Goal: Information Seeking & Learning: Learn about a topic

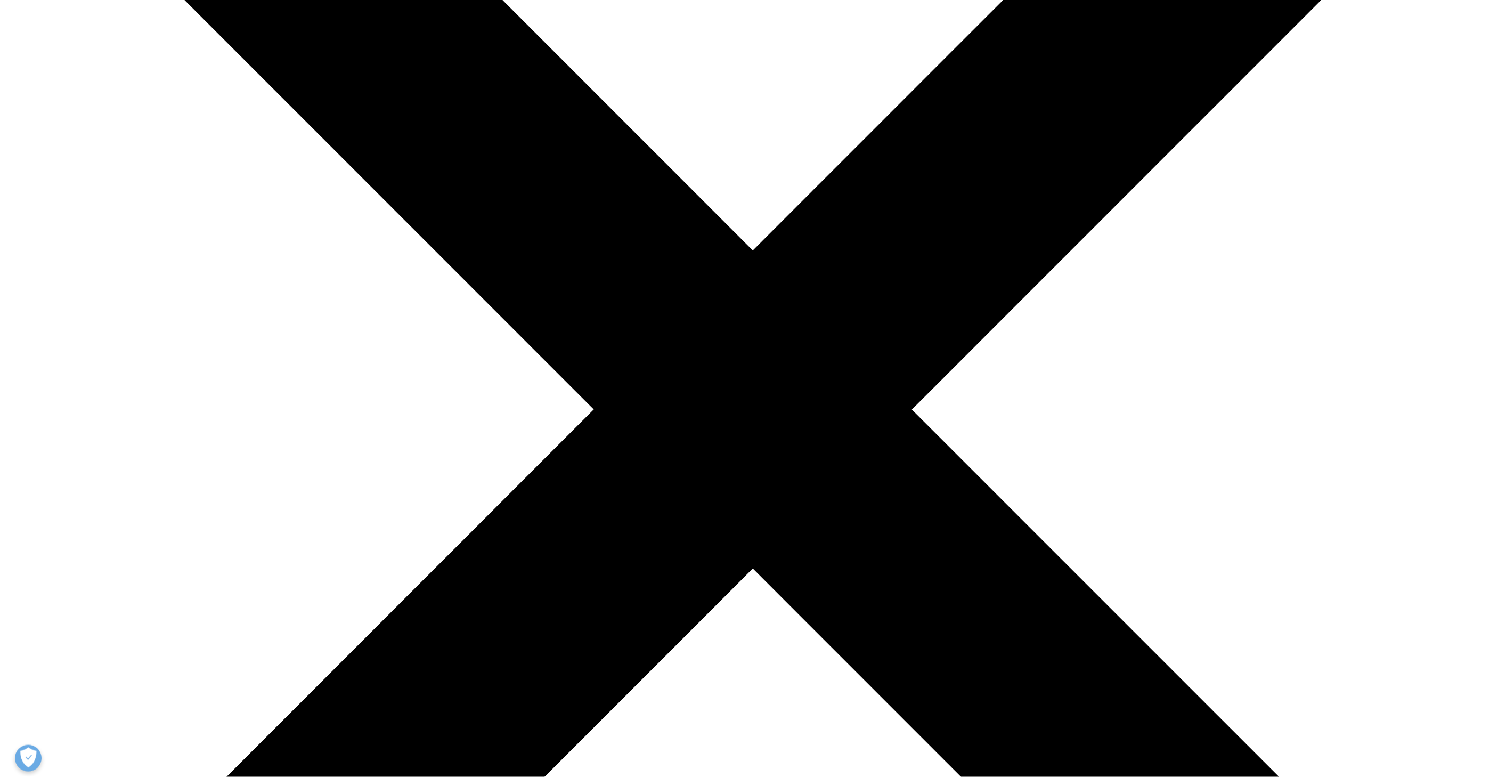
scroll to position [118, 0]
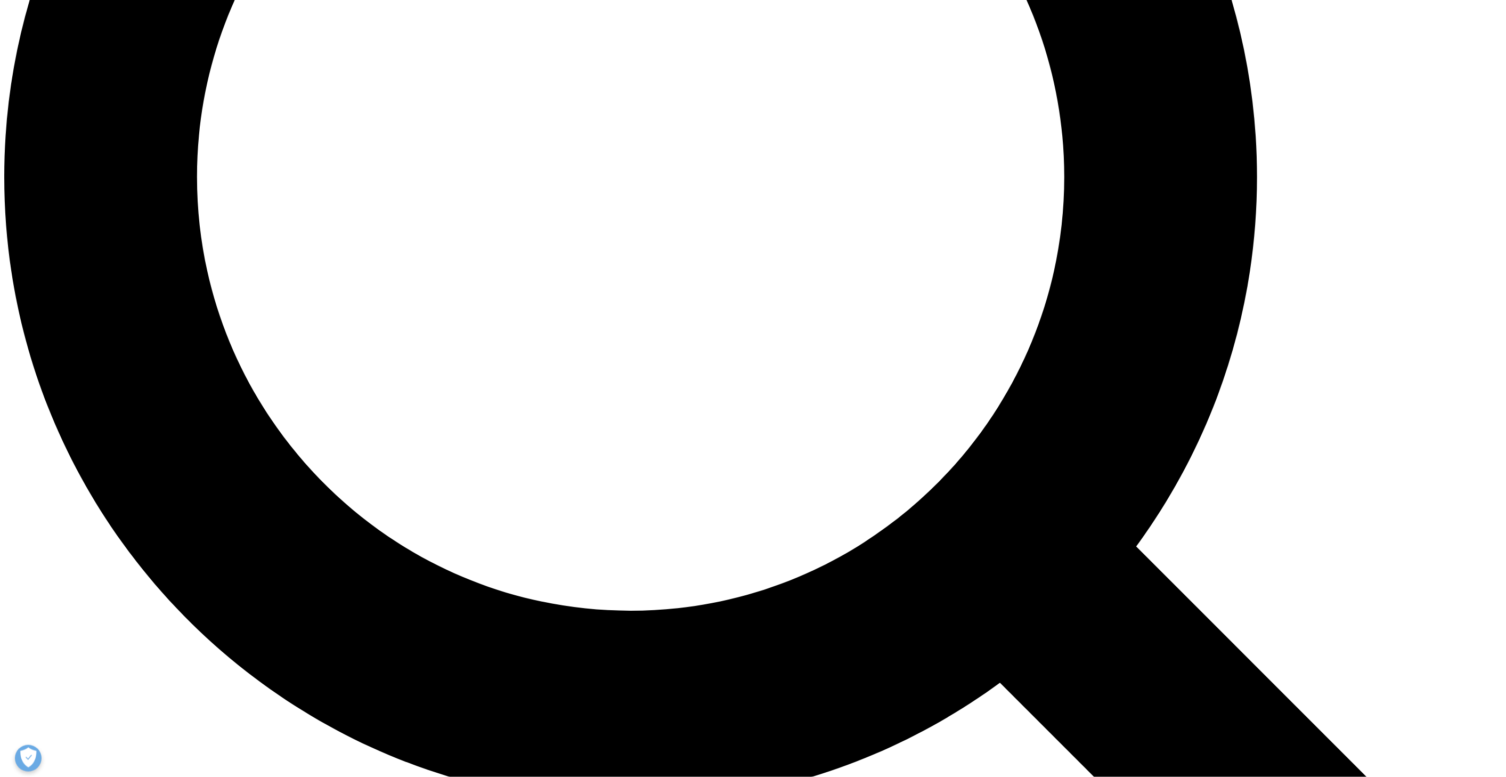
scroll to position [1952, 0]
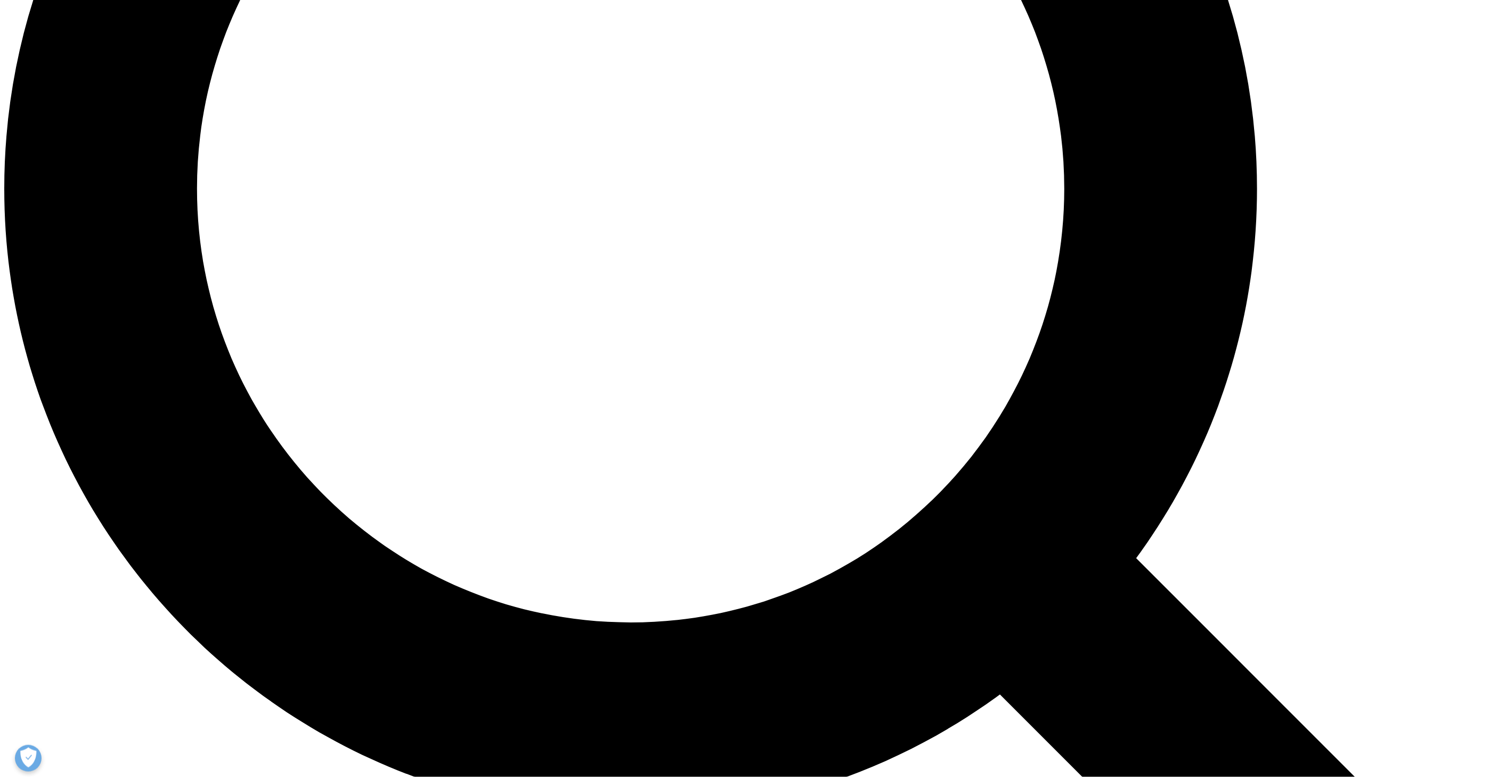
drag, startPoint x: 546, startPoint y: 306, endPoint x: 654, endPoint y: 316, distance: 108.1
drag, startPoint x: 577, startPoint y: 340, endPoint x: 912, endPoint y: 350, distance: 335.2
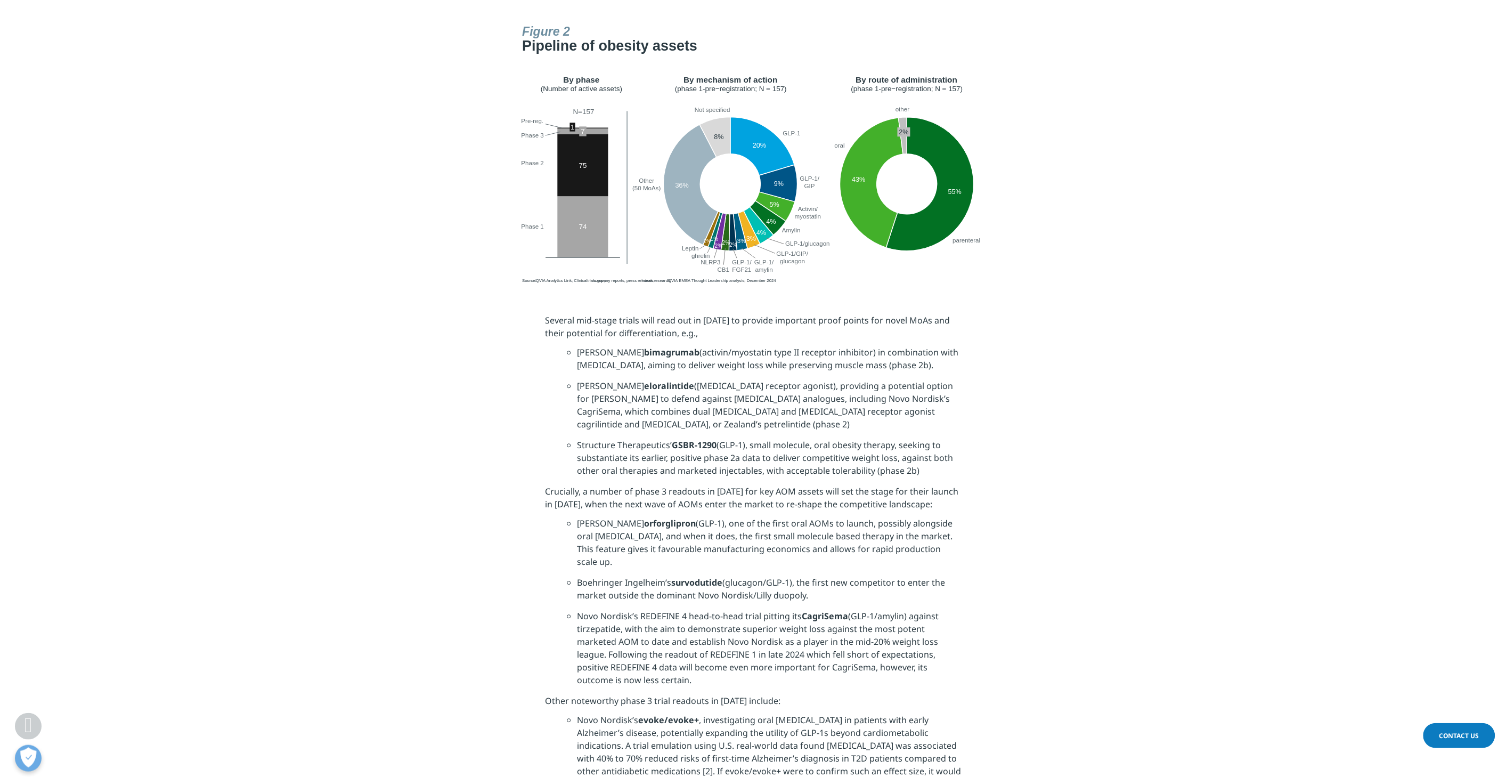
drag, startPoint x: 576, startPoint y: 339, endPoint x: 912, endPoint y: 350, distance: 336.3
click at [912, 350] on ul "[PERSON_NAME] [MEDICAL_DATA] (activin/myostatin type II receptor inhibitor) in …" at bounding box center [753, 415] width 416 height 139
drag, startPoint x: 577, startPoint y: 338, endPoint x: 920, endPoint y: 349, distance: 342.6
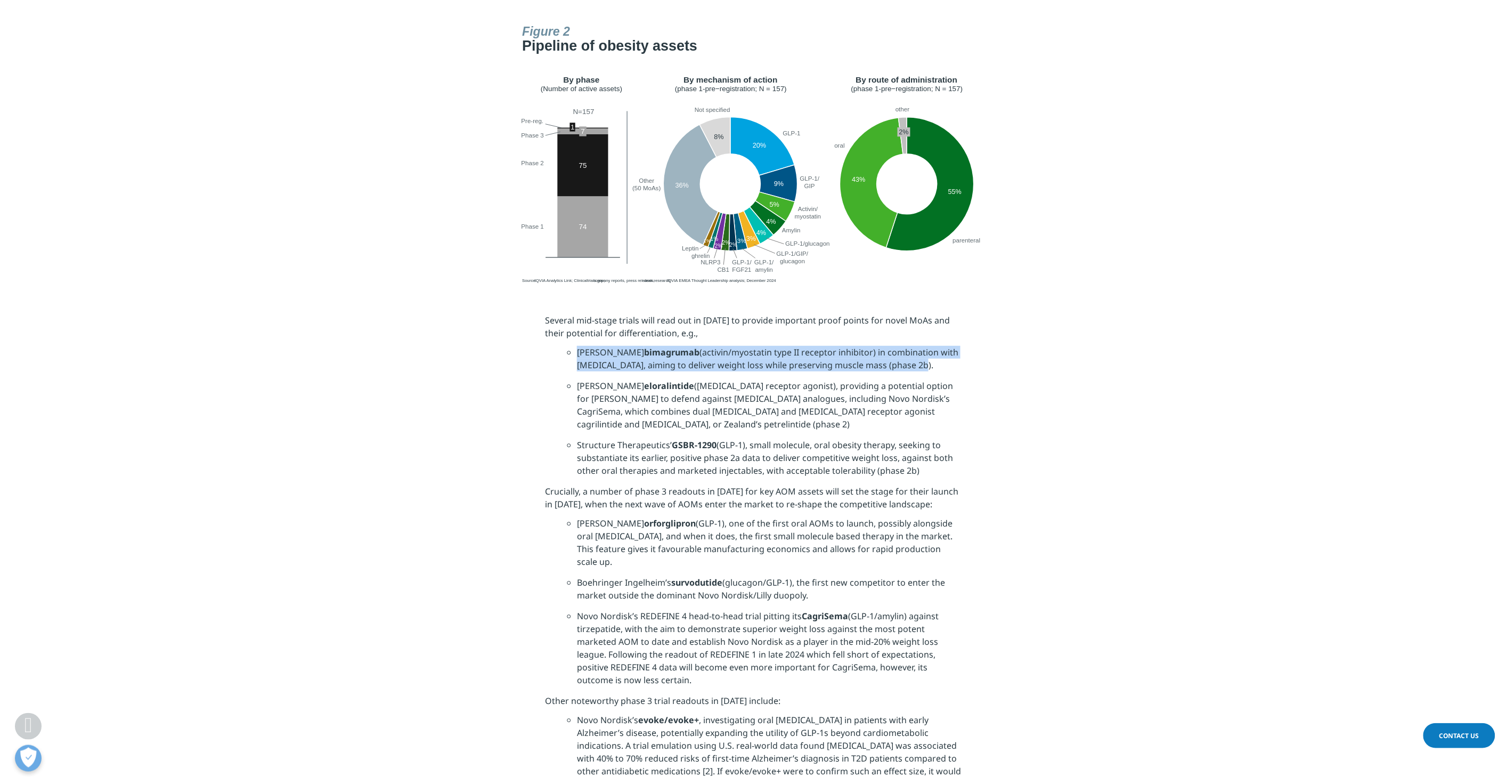
click at [920, 349] on li "[PERSON_NAME] [MEDICAL_DATA] (activin/myostatin type II receptor inhibitor) in …" at bounding box center [769, 363] width 384 height 34
copy li "[PERSON_NAME] [MEDICAL_DATA] (activin/myostatin type II receptor inhibitor) in …"
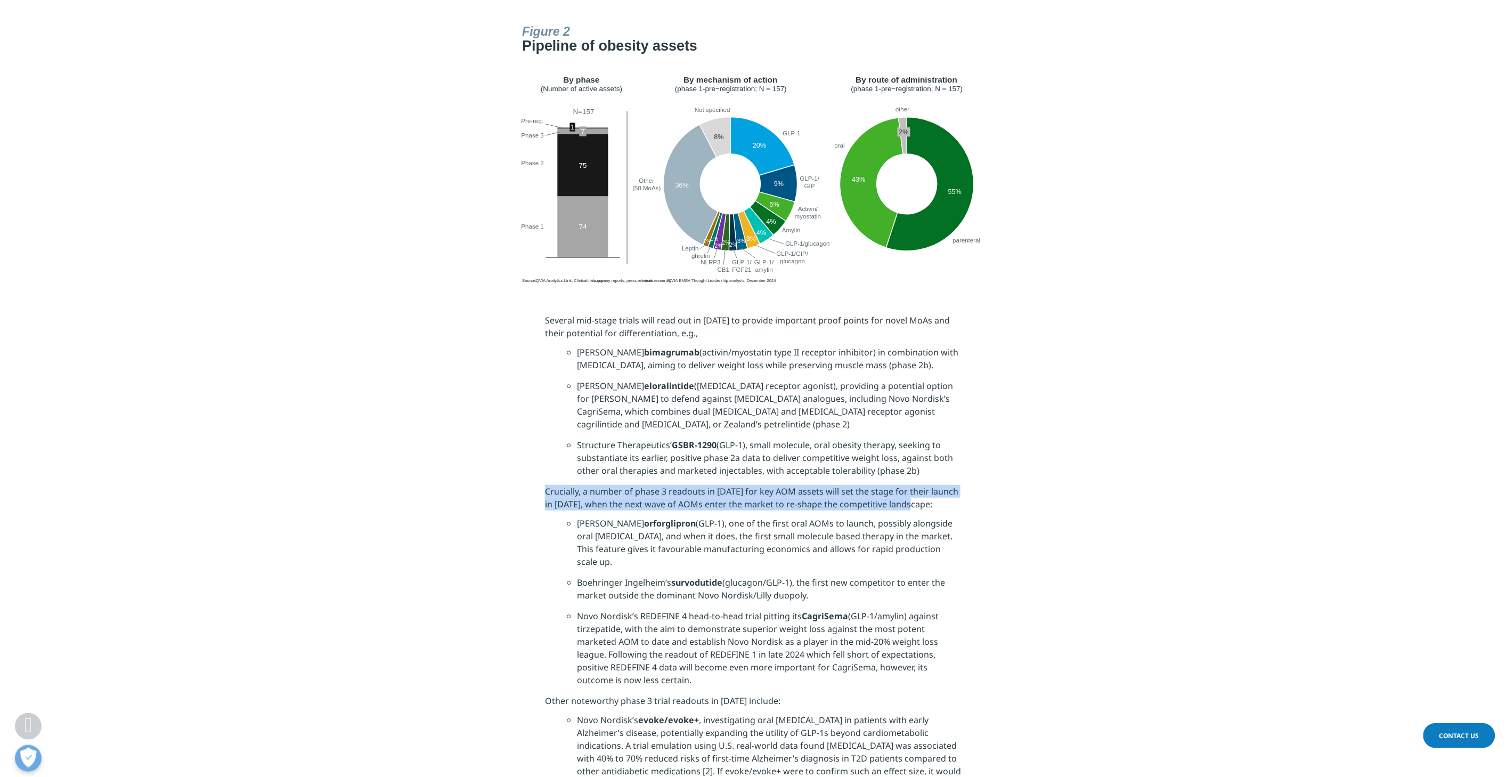
drag, startPoint x: 545, startPoint y: 462, endPoint x: 909, endPoint y: 476, distance: 364.0
click at [909, 485] on p "Crucially, a number of phase 3 readouts in [DATE] for key AOM assets will set t…" at bounding box center [753, 501] width 416 height 32
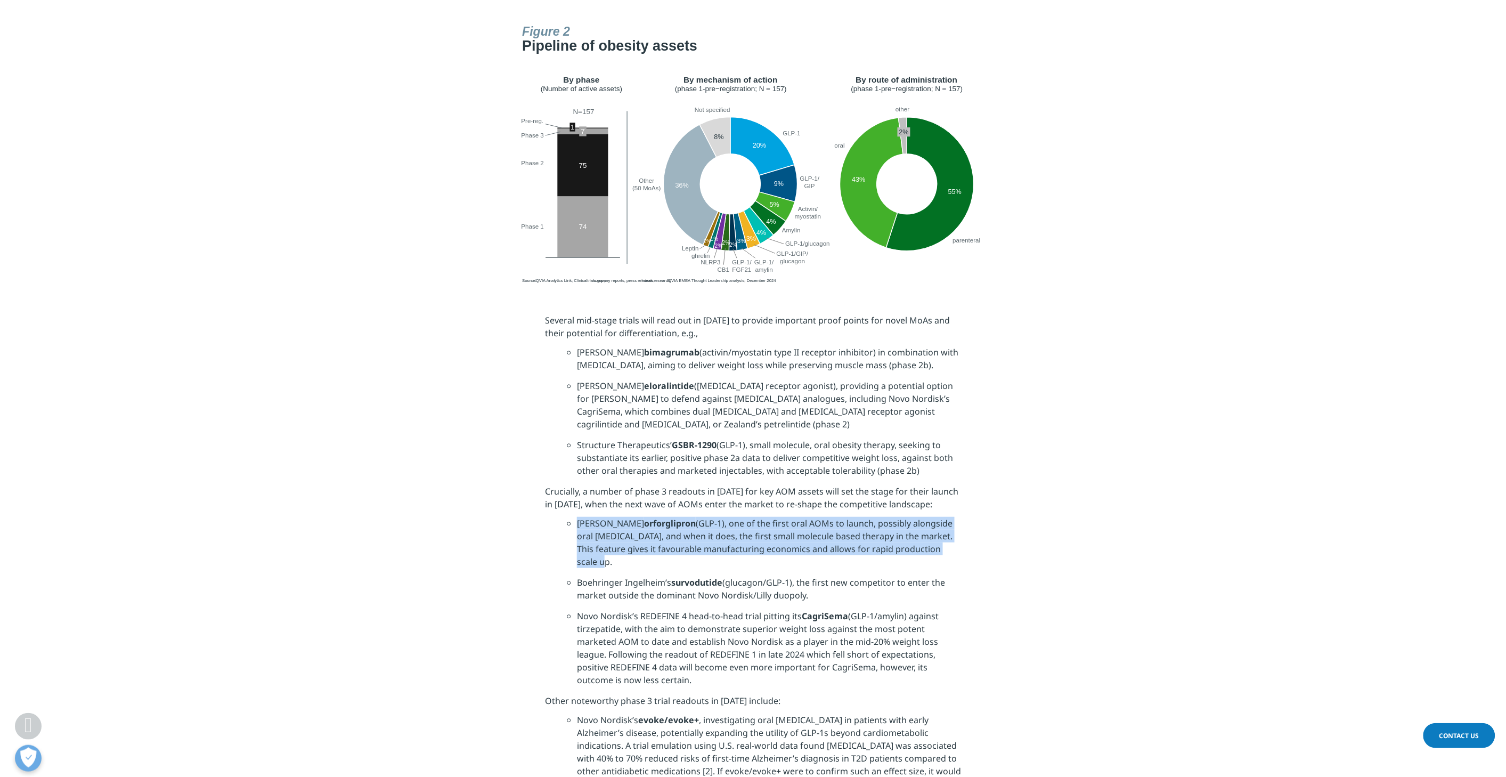
drag, startPoint x: 577, startPoint y: 497, endPoint x: 955, endPoint y: 533, distance: 379.8
click at [955, 533] on li "[PERSON_NAME] orforglipron (GLP-1), one of the first oral AOMs to launch, possi…" at bounding box center [769, 546] width 384 height 59
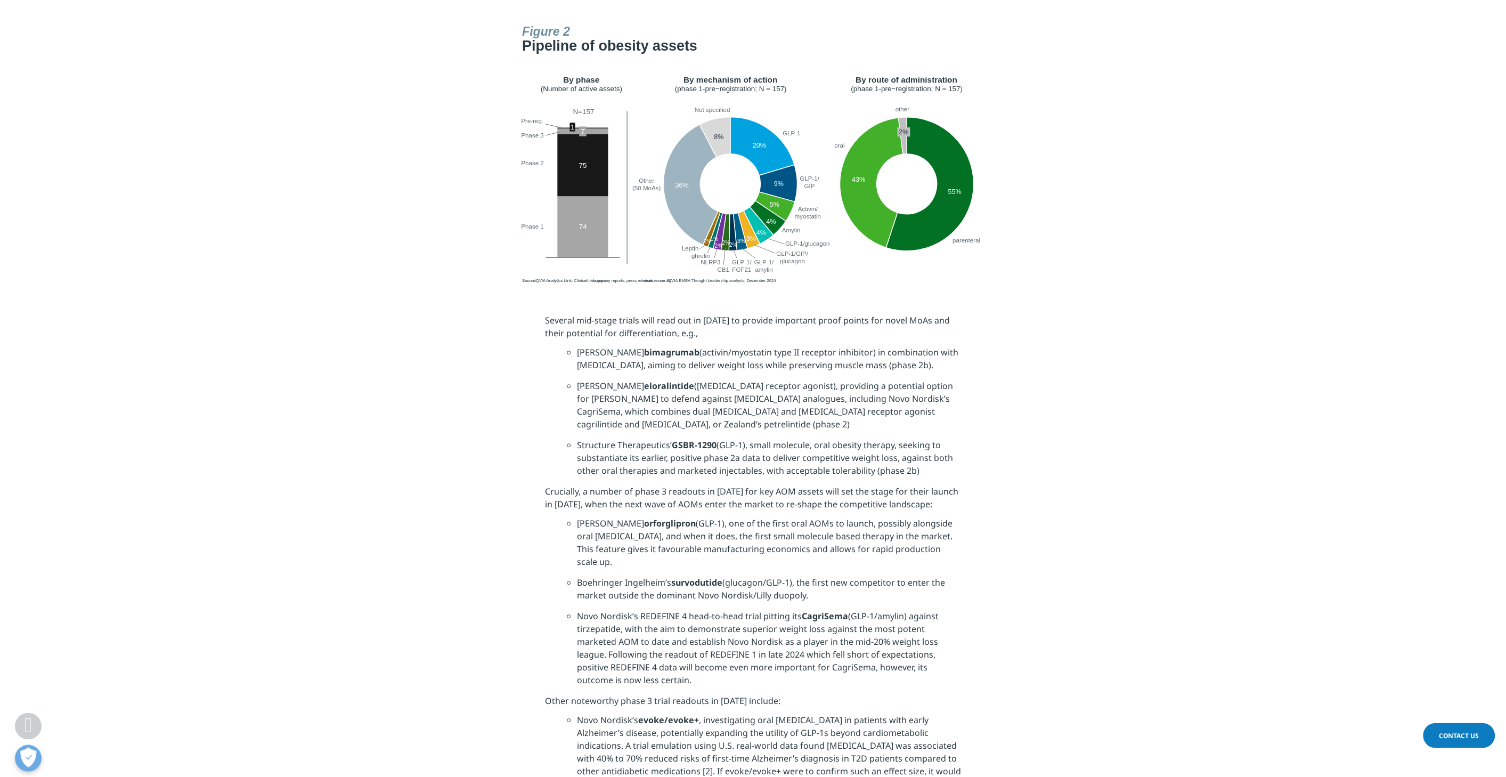
drag, startPoint x: 578, startPoint y: 577, endPoint x: 690, endPoint y: 641, distance: 128.6
click at [690, 641] on li "Novo Nordisk’s REDEFINE 4 head-to-head trial pitting its CagriSema (GLP-1/amyli…" at bounding box center [769, 651] width 384 height 85
drag, startPoint x: 578, startPoint y: 578, endPoint x: 618, endPoint y: 587, distance: 41.6
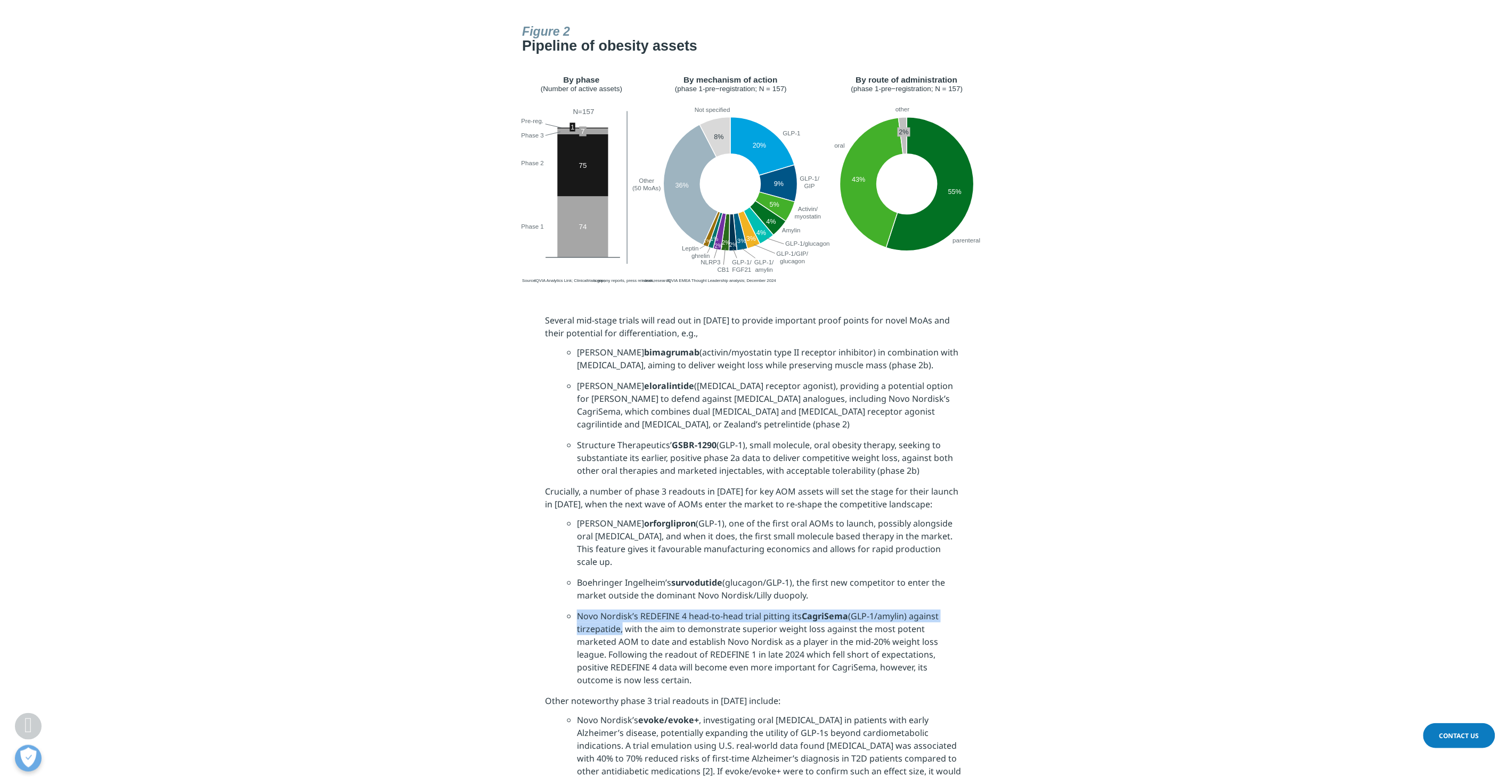
click at [618, 609] on li "Novo Nordisk’s REDEFINE 4 head-to-head trial pitting its CagriSema (GLP-1/amyli…" at bounding box center [769, 651] width 384 height 85
drag, startPoint x: 577, startPoint y: 592, endPoint x: 618, endPoint y: 590, distance: 41.6
click at [618, 609] on li "Novo Nordisk’s REDEFINE 4 head-to-head trial pitting its CagriSema (GLP-1/amyli…" at bounding box center [769, 651] width 384 height 85
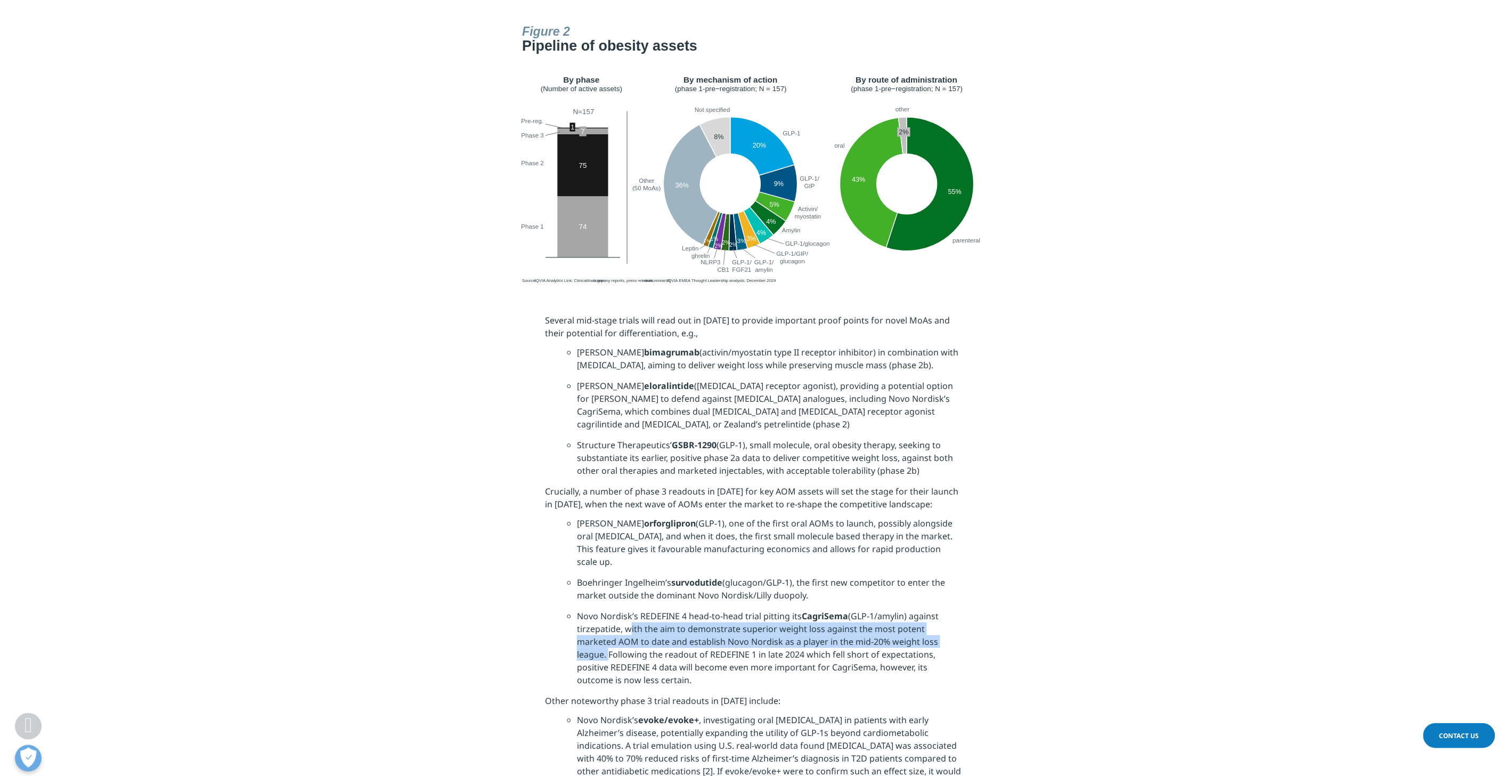
drag, startPoint x: 625, startPoint y: 589, endPoint x: 607, endPoint y: 618, distance: 34.0
click at [606, 611] on li "Novo Nordisk’s REDEFINE 4 head-to-head trial pitting its CagriSema (GLP-1/amyli…" at bounding box center [769, 651] width 384 height 85
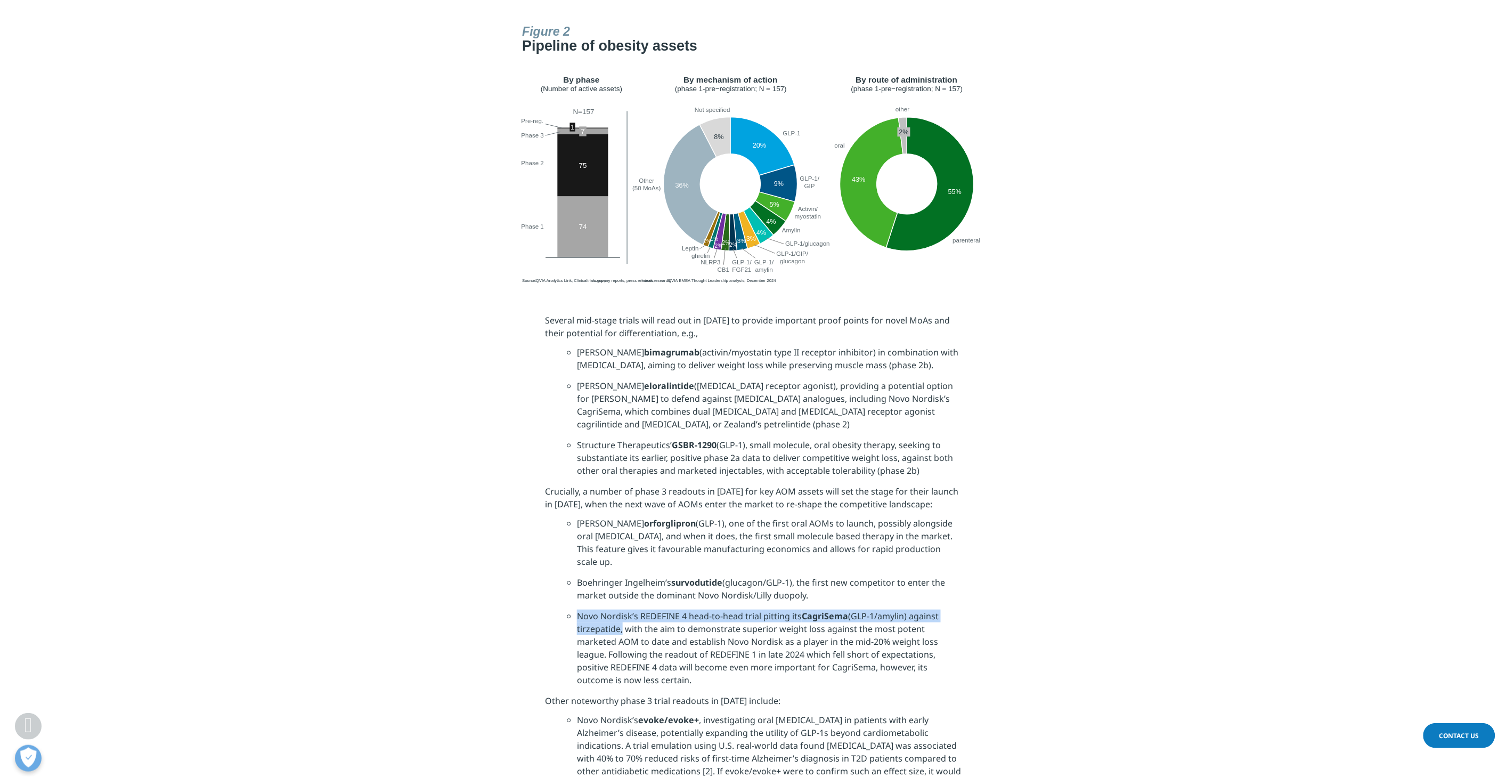
drag, startPoint x: 578, startPoint y: 579, endPoint x: 618, endPoint y: 586, distance: 41.2
click at [618, 609] on li "Novo Nordisk’s REDEFINE 4 head-to-head trial pitting its CagriSema (GLP-1/amyli…" at bounding box center [769, 651] width 384 height 85
copy li "Novo Nordisk’s REDEFINE 4 head-to-head trial pitting its CagriSema (GLP-1/amyli…"
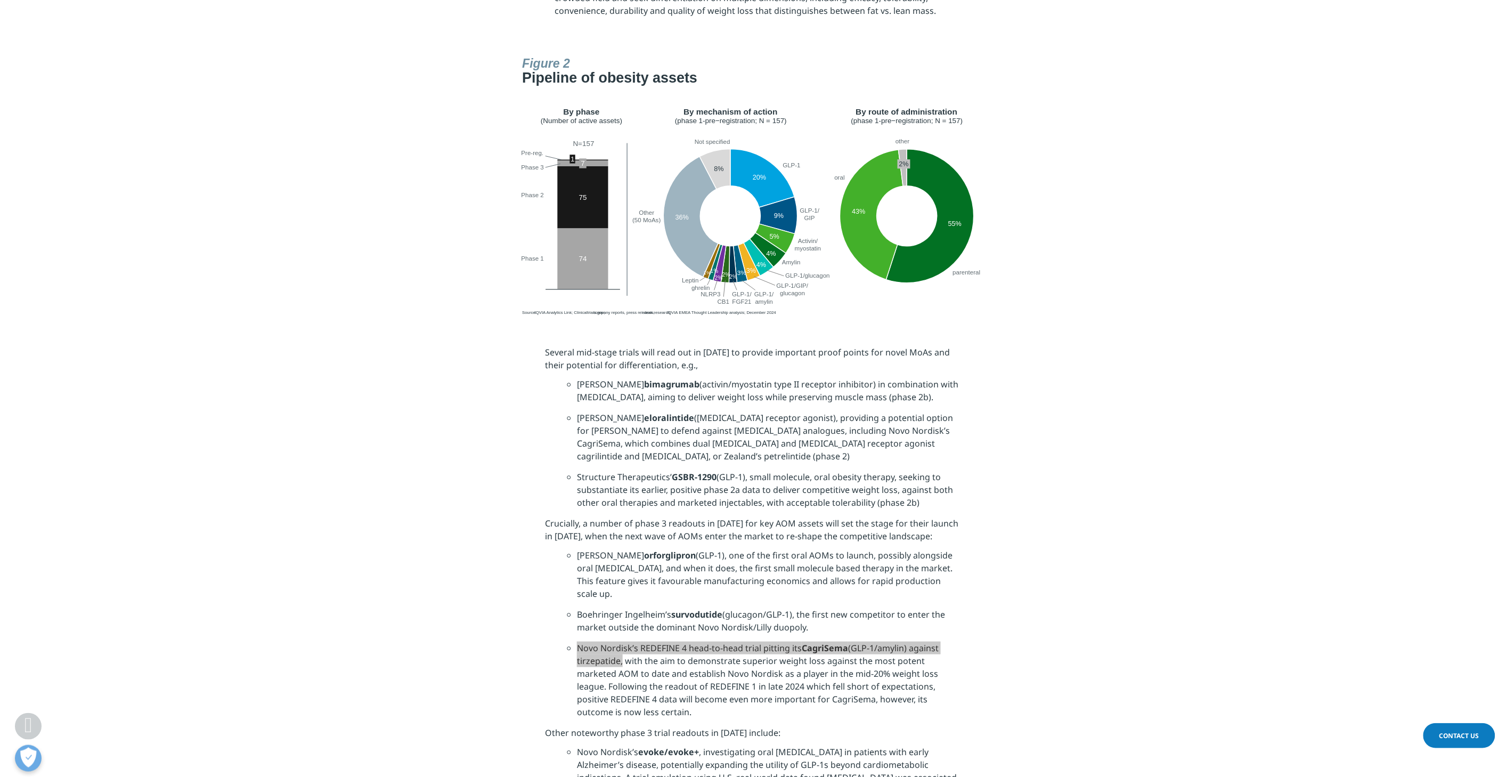
scroll to position [1893, 0]
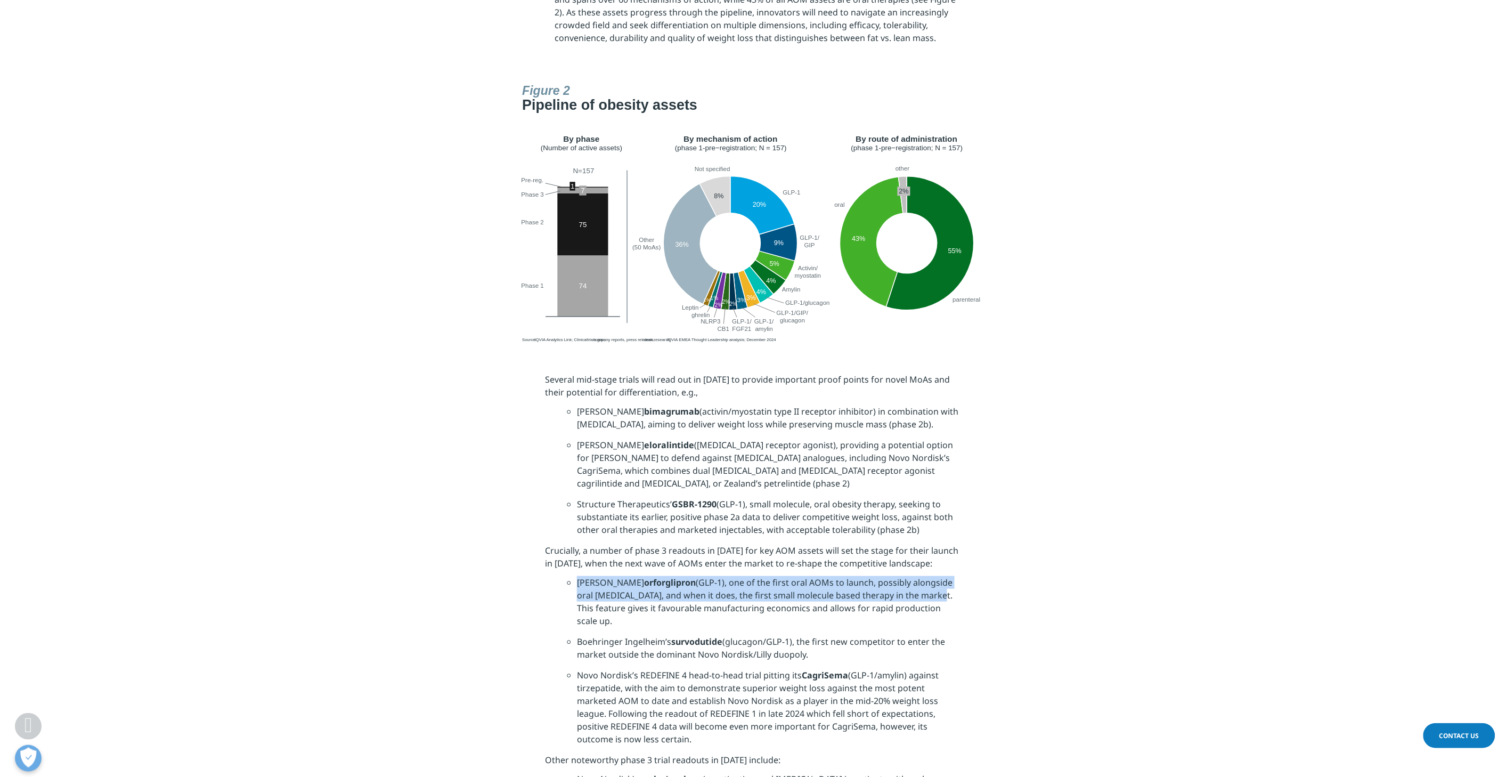
drag, startPoint x: 578, startPoint y: 557, endPoint x: 914, endPoint y: 567, distance: 335.7
click at [914, 576] on li "[PERSON_NAME] orforglipron (GLP-1), one of the first oral AOMs to launch, possi…" at bounding box center [769, 605] width 384 height 59
drag, startPoint x: 1113, startPoint y: 522, endPoint x: 1084, endPoint y: 528, distance: 30.0
drag, startPoint x: 578, startPoint y: 555, endPoint x: 624, endPoint y: 570, distance: 48.2
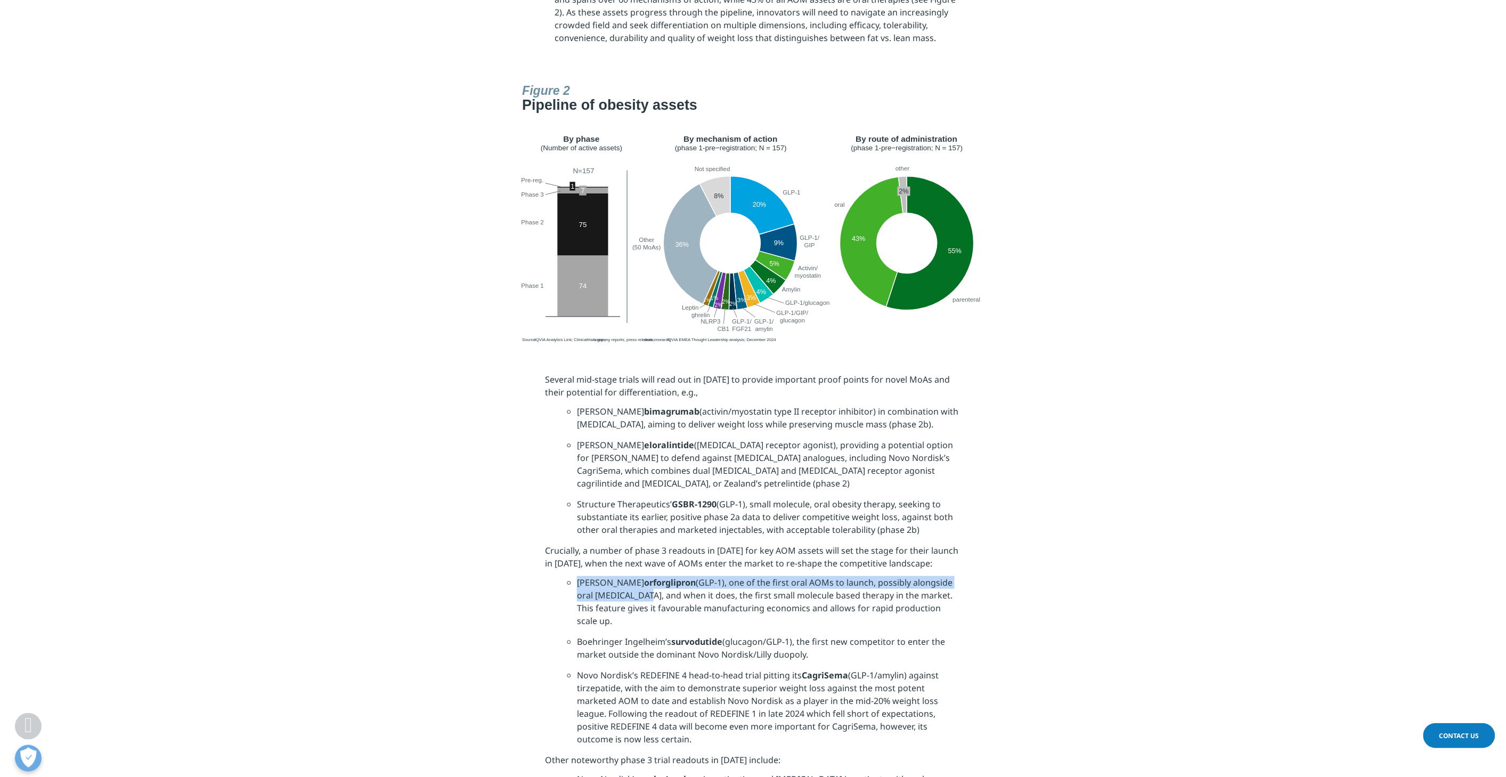
click at [624, 576] on li "[PERSON_NAME] orforglipron (GLP-1), one of the first oral AOMs to launch, possi…" at bounding box center [769, 605] width 384 height 59
copy li "[PERSON_NAME] orforglipron (GLP-1), one of the first oral AOMs to launch, possi…"
drag, startPoint x: 577, startPoint y: 477, endPoint x: 921, endPoint y: 502, distance: 345.5
click at [921, 502] on li "Structure Therapeutics’ GSBR-1290 (GLP-1), small molecule, oral obesity therapy…" at bounding box center [769, 520] width 384 height 46
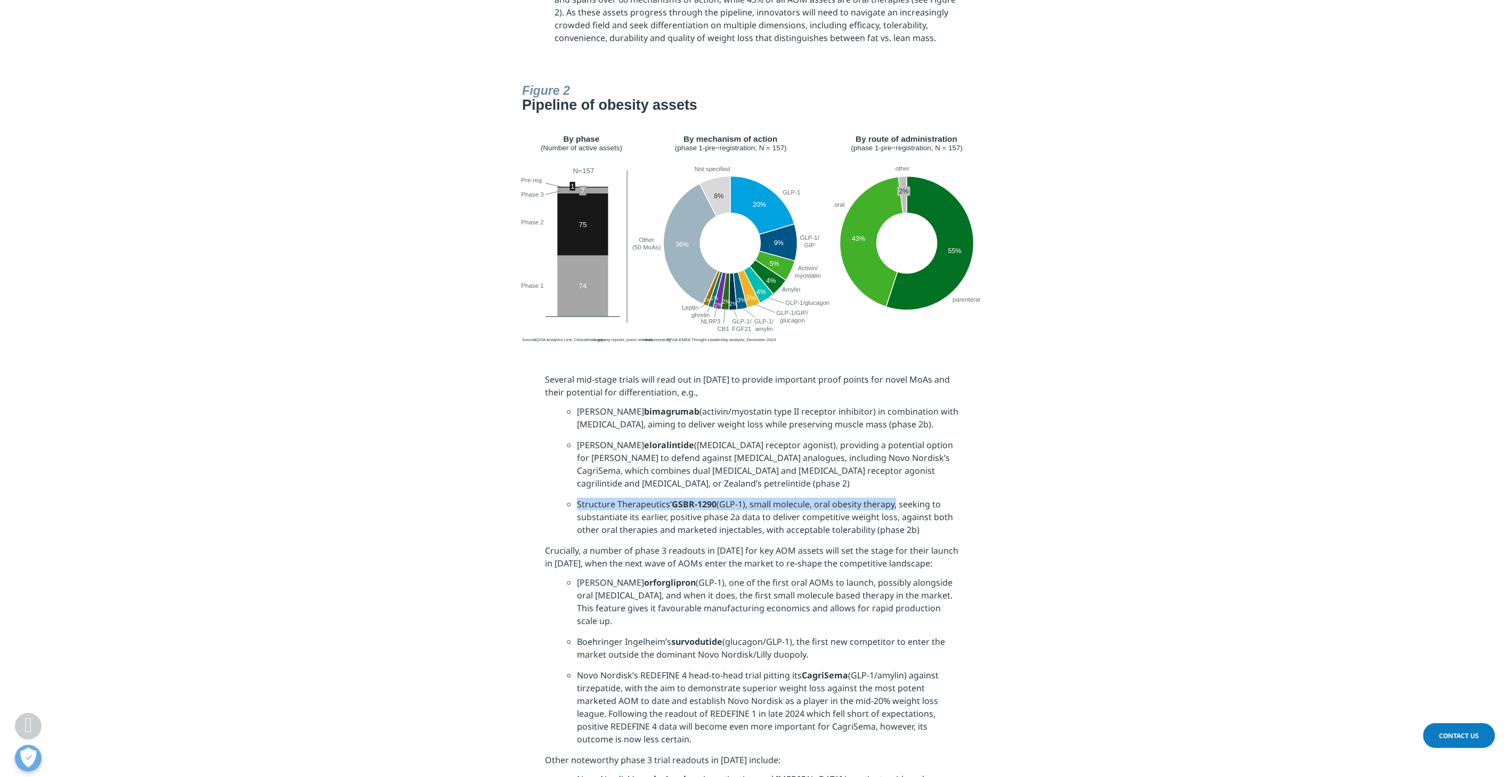
drag, startPoint x: 577, startPoint y: 478, endPoint x: 895, endPoint y: 477, distance: 318.0
click at [895, 497] on li "Structure Therapeutics’ GSBR-1290 (GLP-1), small molecule, oral obesity therapy…" at bounding box center [769, 520] width 384 height 46
copy li "Structure Therapeutics’ GSBR-1290 (GLP-1), small molecule, oral obesity therapy"
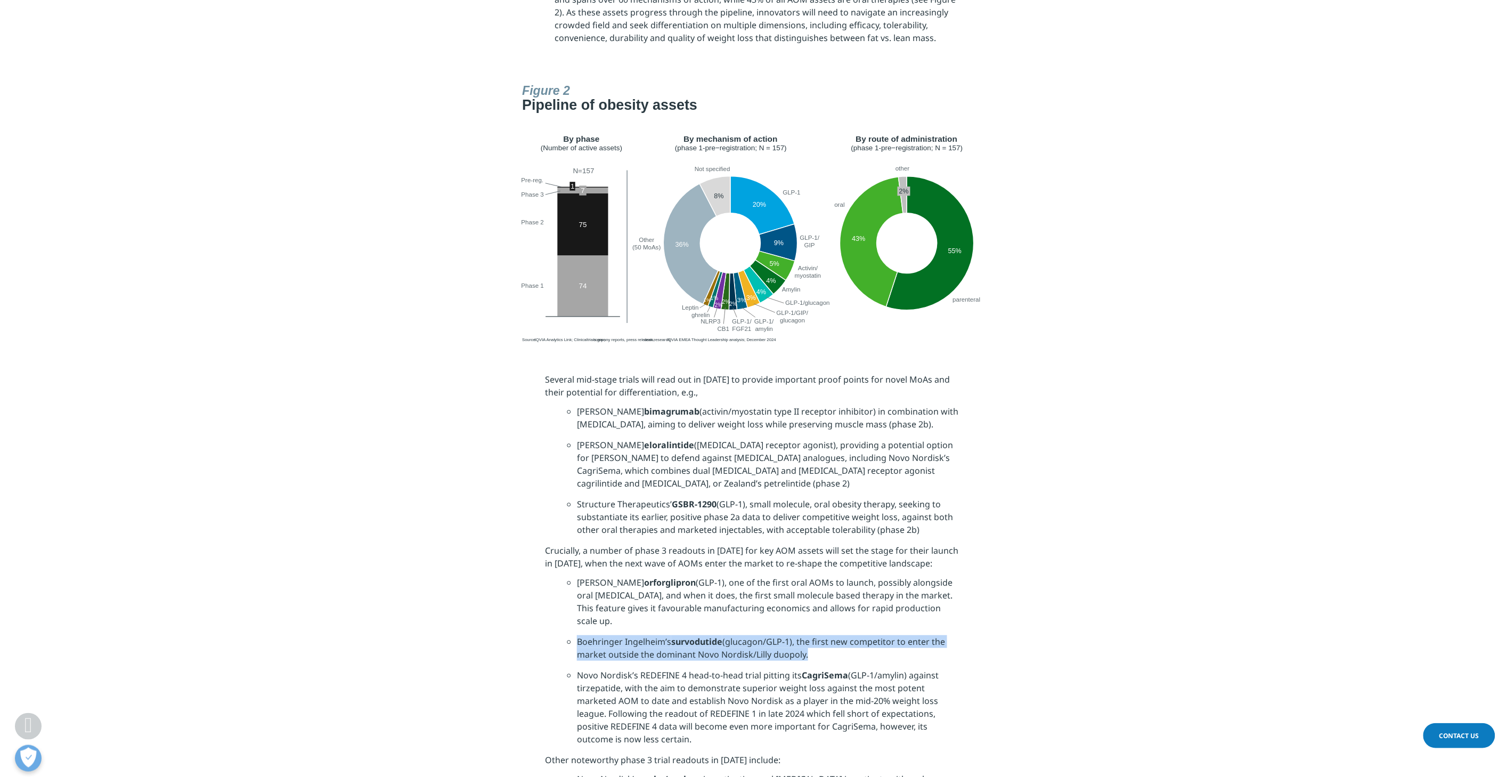
drag, startPoint x: 578, startPoint y: 604, endPoint x: 802, endPoint y: 620, distance: 224.3
click at [802, 635] on li "Boehringer Ingelheim’s survodutide (glucagon/GLP-1), the first new competitor t…" at bounding box center [769, 652] width 384 height 34
drag, startPoint x: 578, startPoint y: 606, endPoint x: 802, endPoint y: 618, distance: 224.0
click at [802, 635] on li "Boehringer Ingelheim’s survodutide (glucagon/GLP-1), the first new competitor t…" at bounding box center [769, 652] width 384 height 34
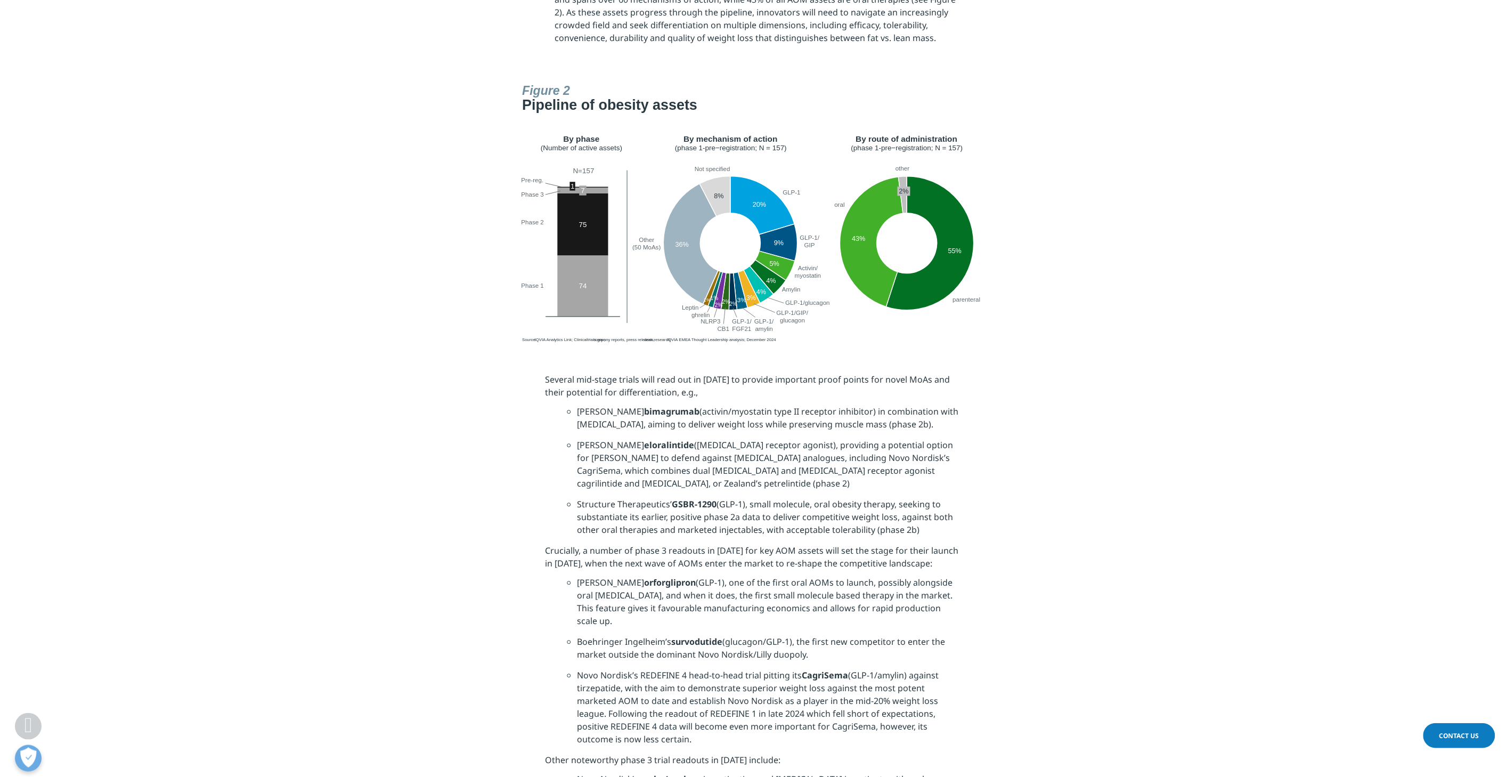
drag, startPoint x: 987, startPoint y: 591, endPoint x: 881, endPoint y: 603, distance: 107.2
drag, startPoint x: 578, startPoint y: 602, endPoint x: 805, endPoint y: 611, distance: 227.1
click at [805, 635] on li "Boehringer Ingelheim’s survodutide (glucagon/GLP-1), the first new competitor t…" at bounding box center [769, 652] width 384 height 34
copy li "Boehringer Ingelheim’s survodutide (glucagon/GLP-1), the first new competitor t…"
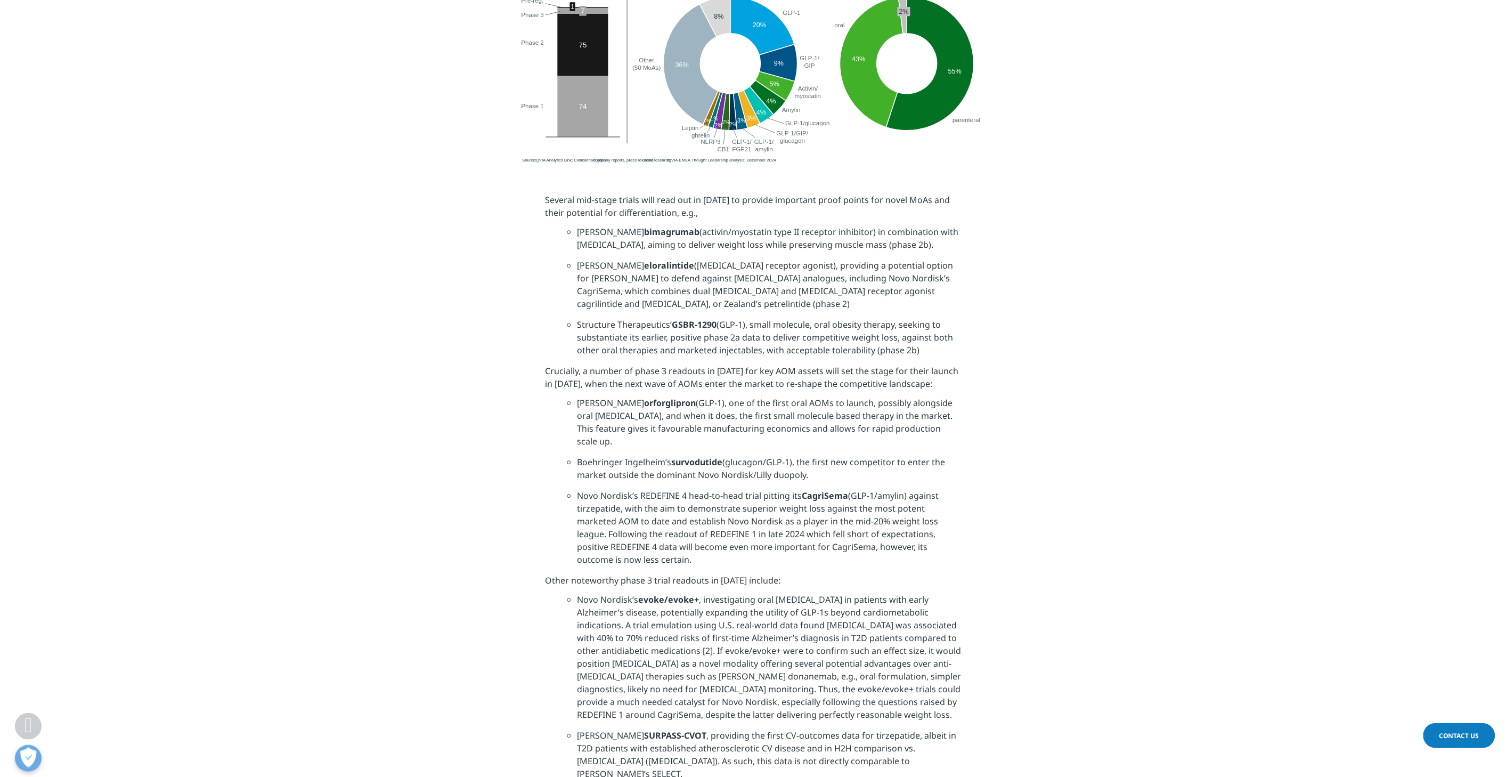
scroll to position [2130, 0]
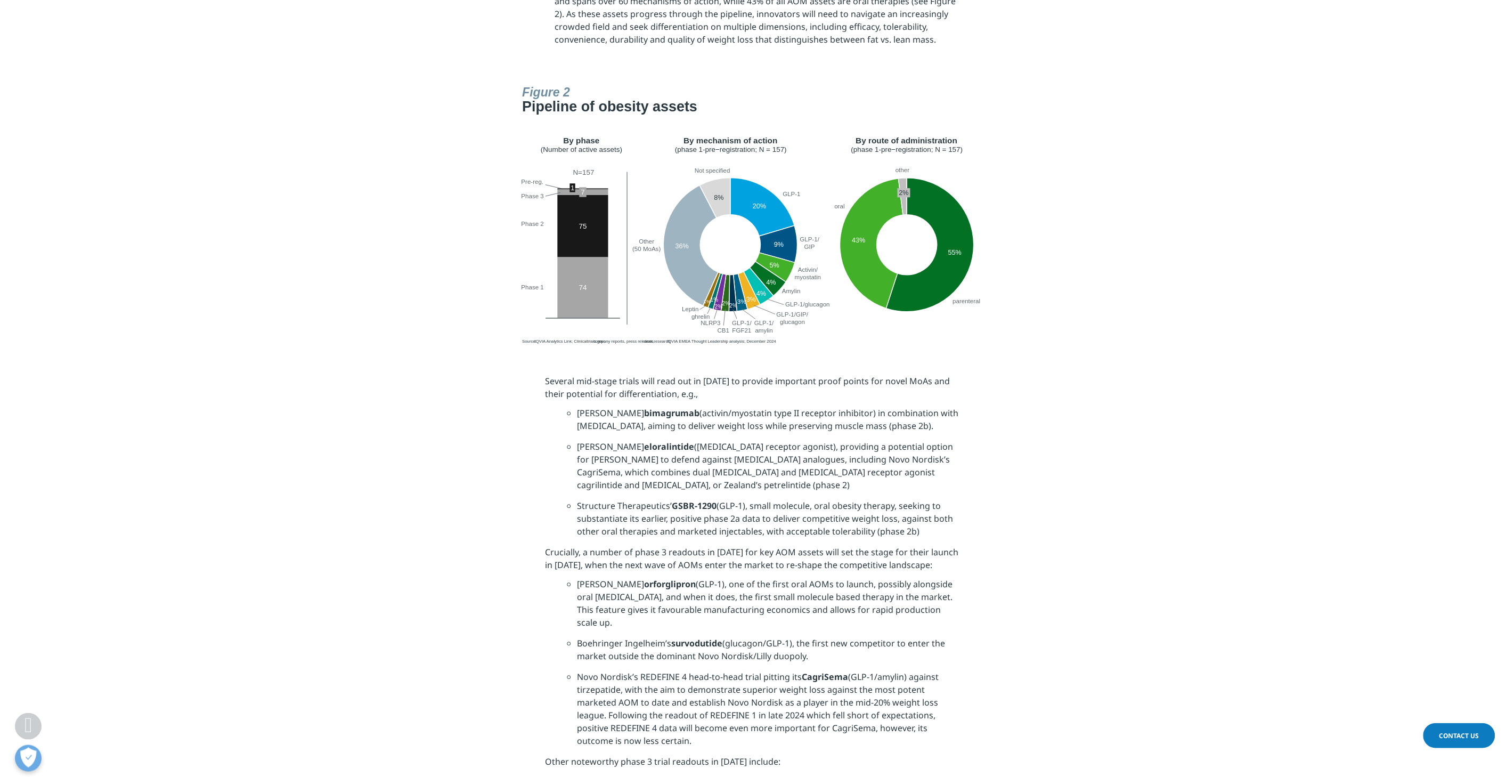
scroll to position [1893, 0]
